Goal: Task Accomplishment & Management: Complete application form

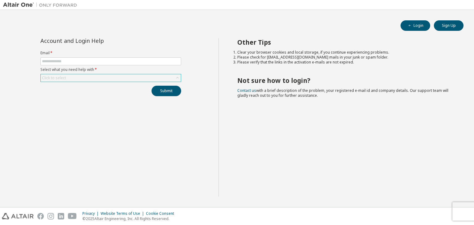
click at [116, 78] on div "Click to select" at bounding box center [111, 77] width 140 height 7
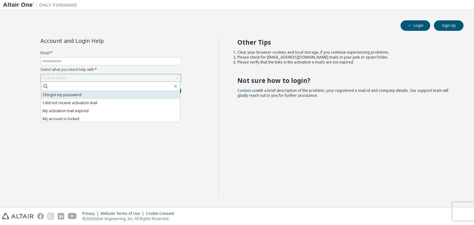
click at [101, 95] on li "I forgot my password" at bounding box center [110, 95] width 139 height 8
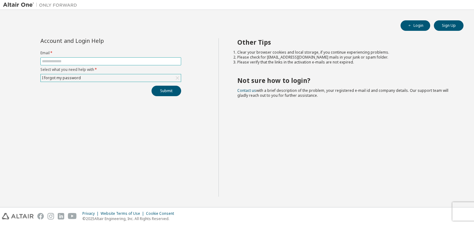
click at [102, 57] on span at bounding box center [110, 61] width 141 height 8
click at [95, 61] on input "text" at bounding box center [111, 61] width 138 height 5
click at [177, 90] on button "Submit" at bounding box center [167, 91] width 30 height 11
click at [168, 95] on button "Submit" at bounding box center [167, 91] width 30 height 11
click at [117, 61] on input "**********" at bounding box center [111, 61] width 138 height 5
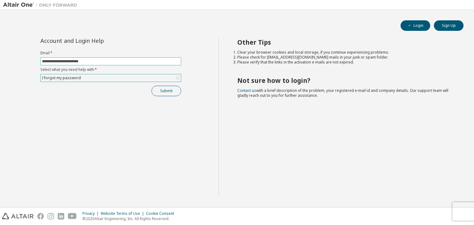
type input "**********"
click at [165, 90] on button "Submit" at bounding box center [167, 91] width 30 height 11
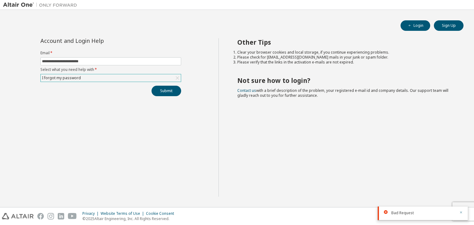
click at [461, 212] on icon "button" at bounding box center [462, 213] width 2 height 2
click at [175, 93] on button "Submit" at bounding box center [167, 91] width 30 height 11
click at [413, 29] on button "Login" at bounding box center [416, 25] width 30 height 11
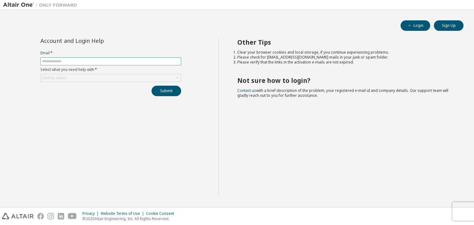
drag, startPoint x: 172, startPoint y: 56, endPoint x: 166, endPoint y: 61, distance: 7.5
click at [166, 61] on form "Email * Select what you need help with * Click to select" at bounding box center [110, 67] width 141 height 32
click at [166, 61] on input "text" at bounding box center [111, 61] width 138 height 5
click at [98, 60] on input "**********" at bounding box center [111, 61] width 138 height 5
click at [95, 74] on div "Click to select" at bounding box center [110, 78] width 141 height 8
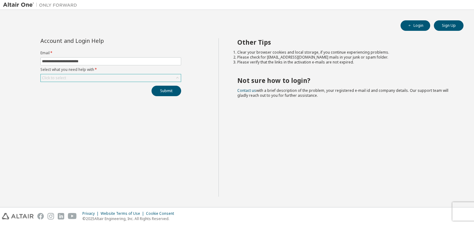
click at [95, 74] on div "Click to select" at bounding box center [110, 78] width 141 height 8
click at [91, 78] on div "Click to select" at bounding box center [111, 77] width 140 height 7
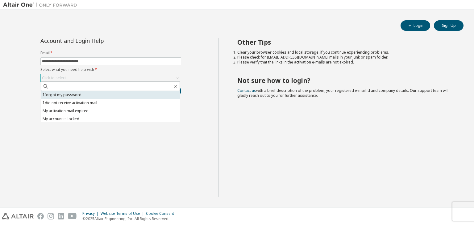
click at [81, 93] on li "I forgot my password" at bounding box center [110, 95] width 139 height 8
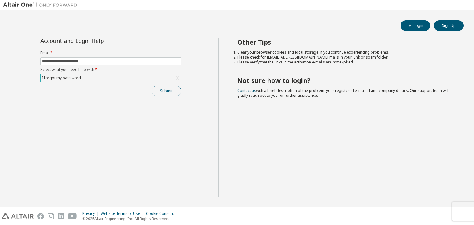
click at [166, 87] on button "Submit" at bounding box center [167, 91] width 30 height 11
click at [461, 214] on icon "button" at bounding box center [462, 213] width 4 height 4
click at [145, 61] on input "**********" at bounding box center [111, 61] width 138 height 5
type input "**********"
click at [172, 93] on button "Submit" at bounding box center [167, 91] width 30 height 11
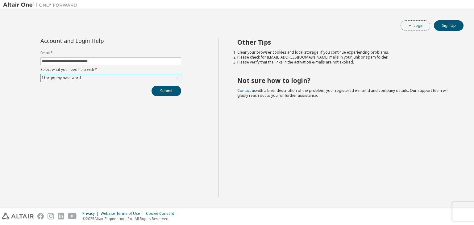
click at [425, 29] on button "Login" at bounding box center [416, 25] width 30 height 11
